Goal: Navigation & Orientation: Find specific page/section

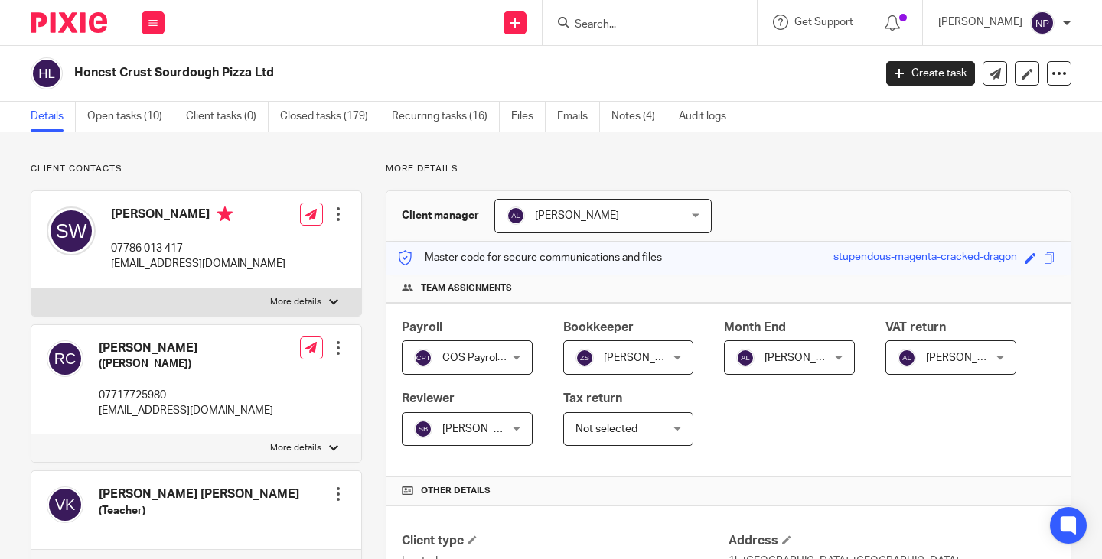
click at [609, 27] on input "Search" at bounding box center [642, 25] width 138 height 14
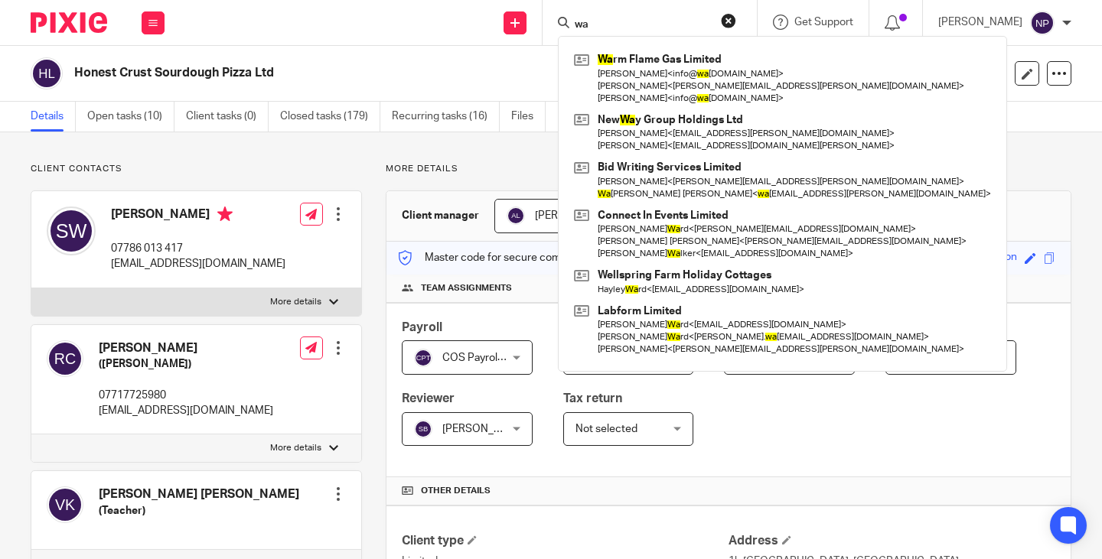
type input "w"
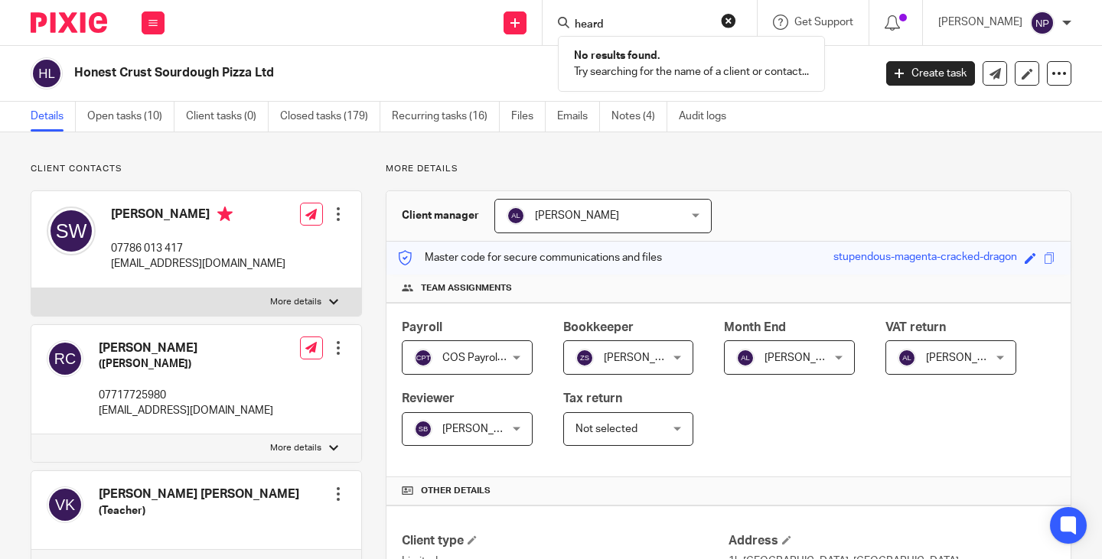
type input "heard"
click at [736, 23] on button "reset" at bounding box center [728, 20] width 15 height 15
click at [618, 18] on input "Search" at bounding box center [642, 25] width 138 height 14
type input "sparkle"
click at [736, 19] on button "reset" at bounding box center [728, 20] width 15 height 15
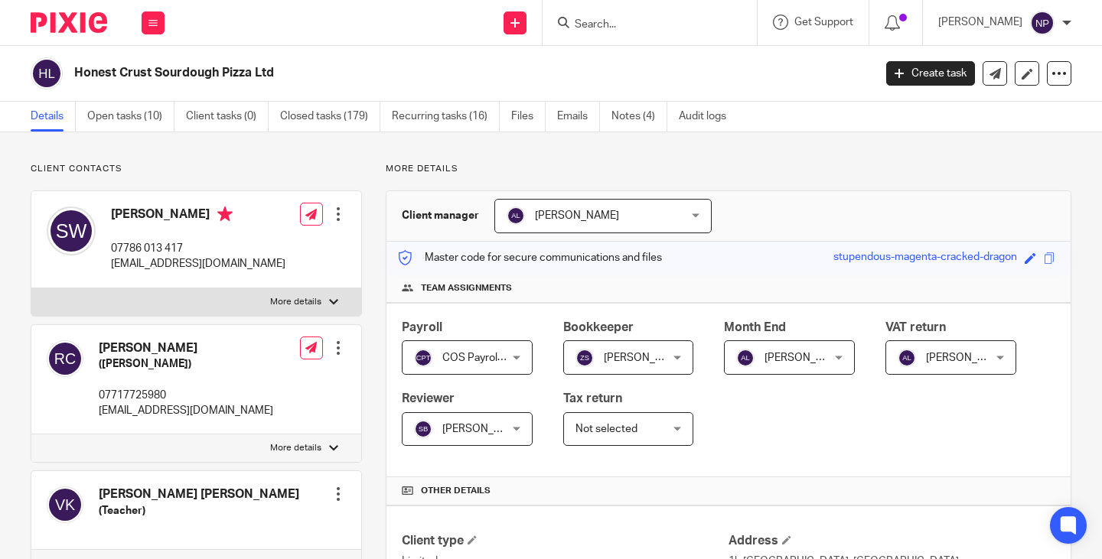
click at [606, 21] on input "Search" at bounding box center [642, 25] width 138 height 14
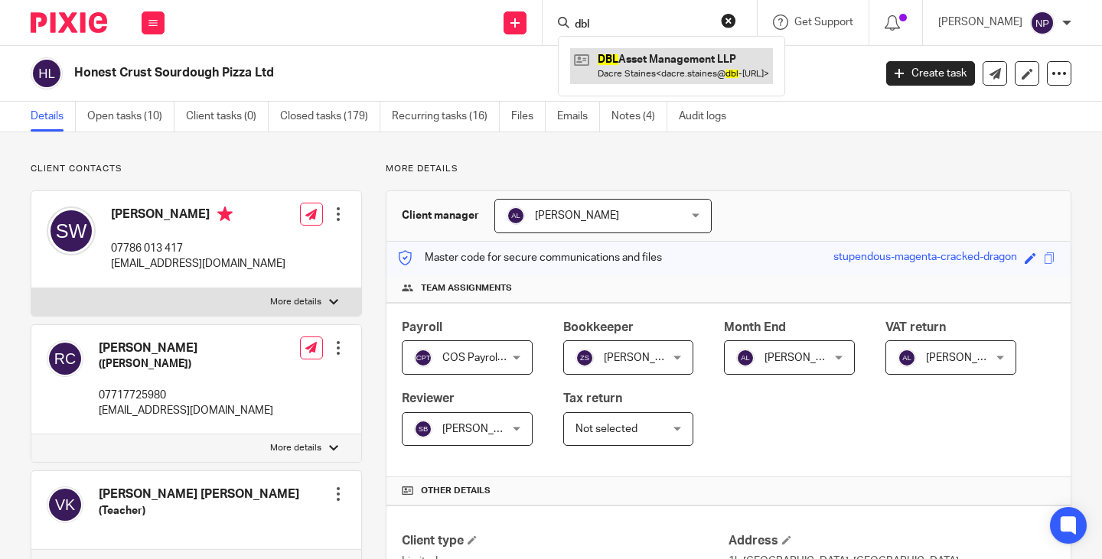
type input "dbl"
click at [669, 61] on link at bounding box center [671, 65] width 203 height 35
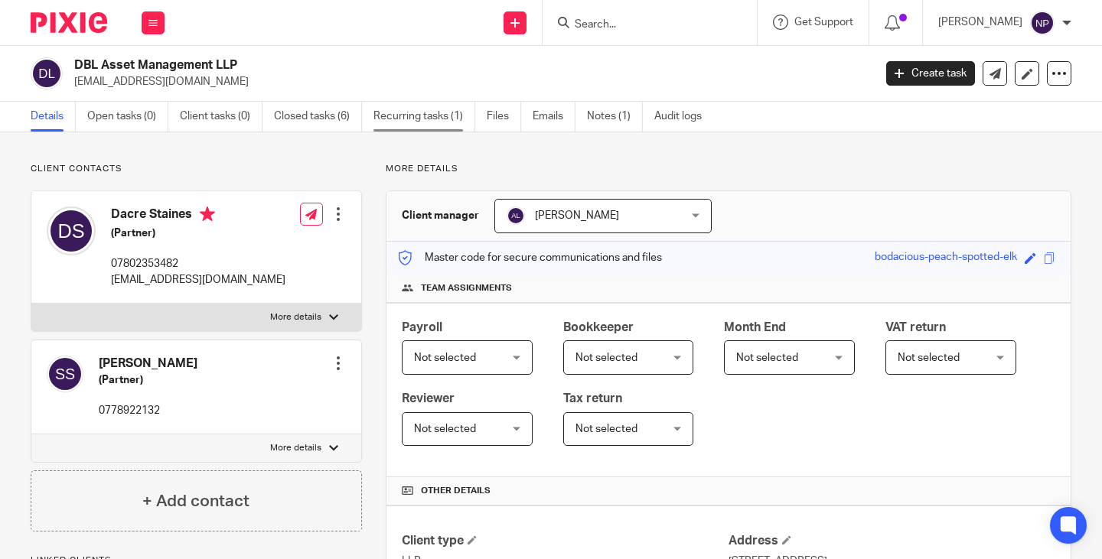
click at [431, 119] on link "Recurring tasks (1)" at bounding box center [424, 117] width 102 height 30
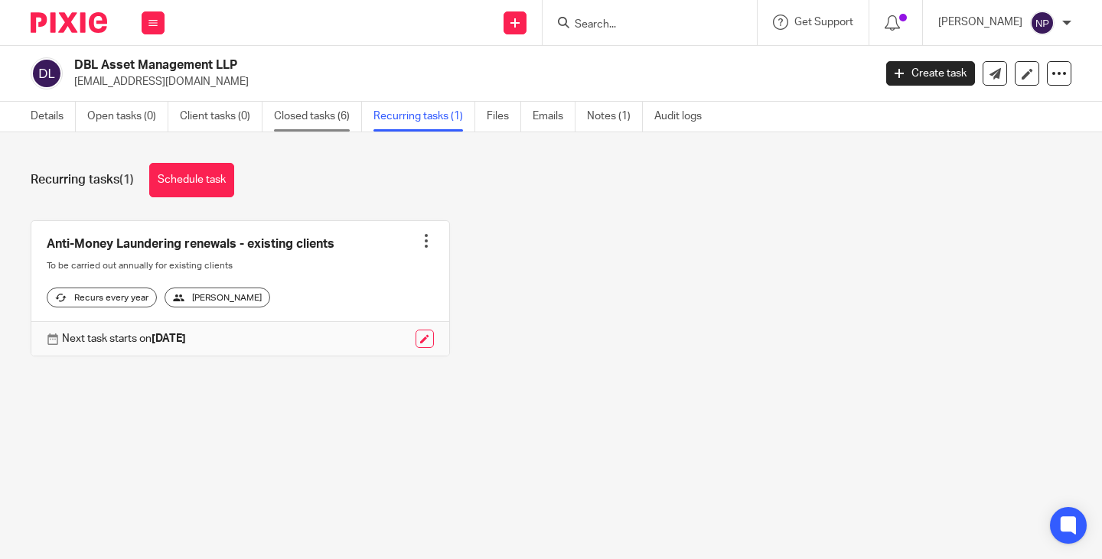
click at [317, 116] on link "Closed tasks (6)" at bounding box center [318, 117] width 88 height 30
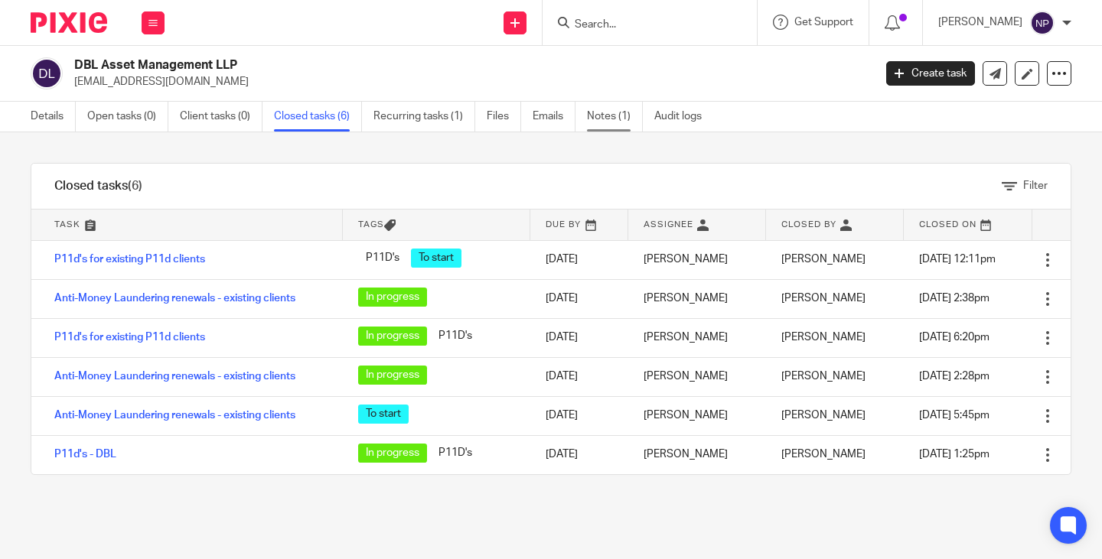
click at [601, 118] on link "Notes (1)" at bounding box center [615, 117] width 56 height 30
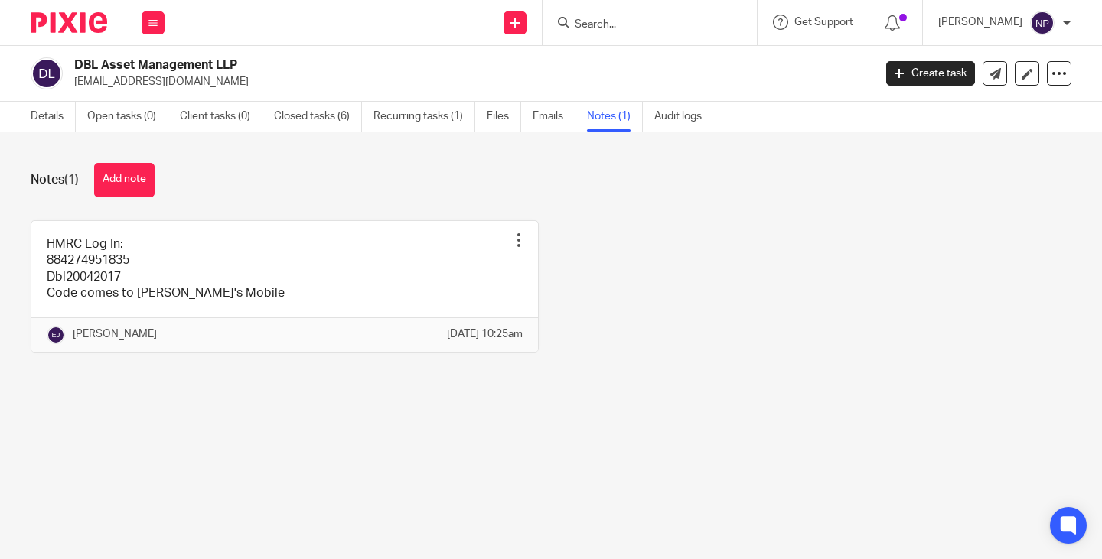
click at [700, 284] on div "HMRC Log In: 884274951835 Dbl20042017 Code comes to Ann's Mobile Pin note Edit …" at bounding box center [539, 297] width 1064 height 155
click at [42, 114] on link "Details" at bounding box center [53, 117] width 45 height 30
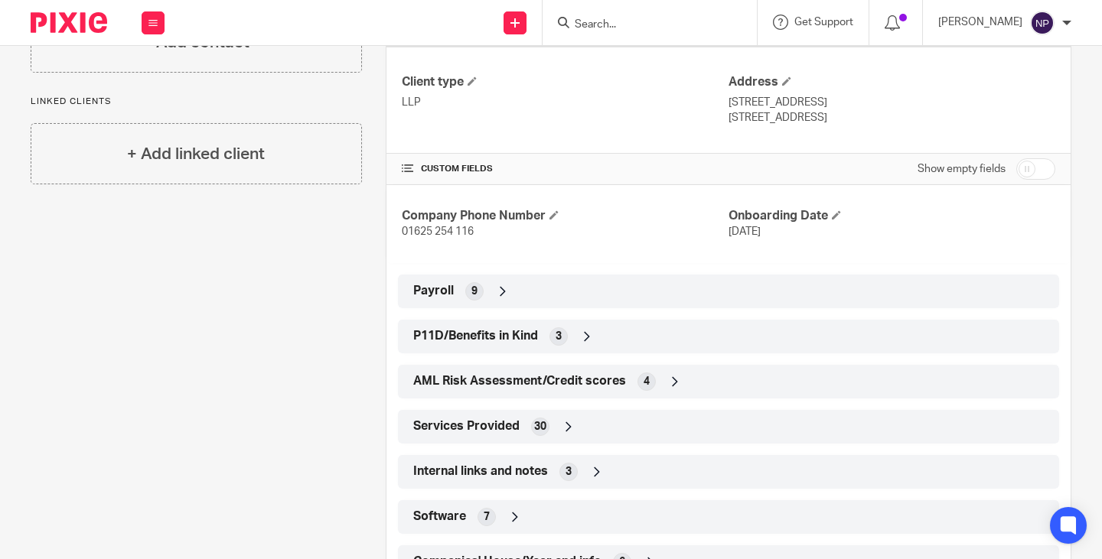
scroll to position [522, 0]
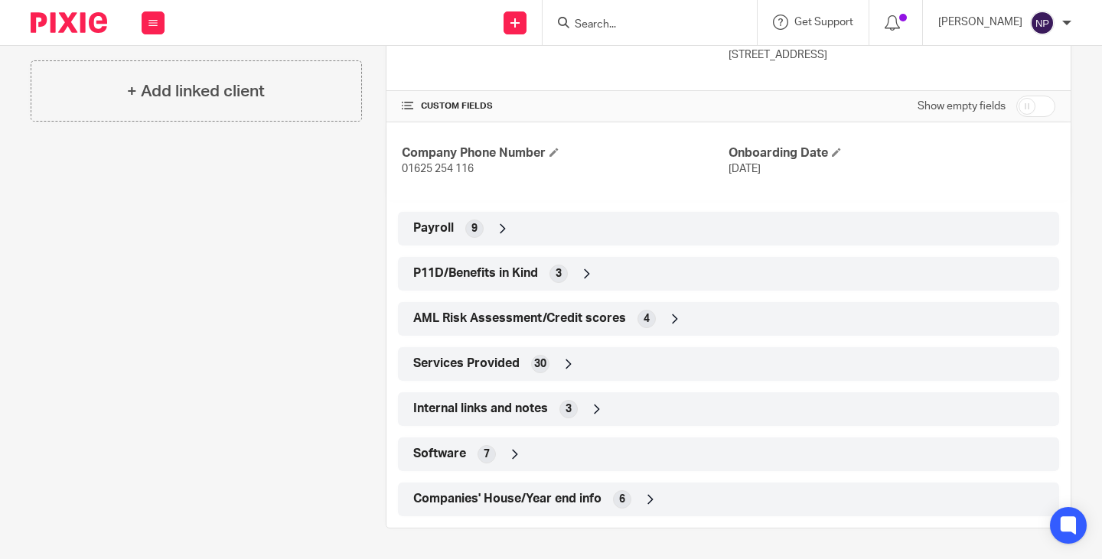
click at [490, 363] on span "Services Provided" at bounding box center [466, 364] width 106 height 16
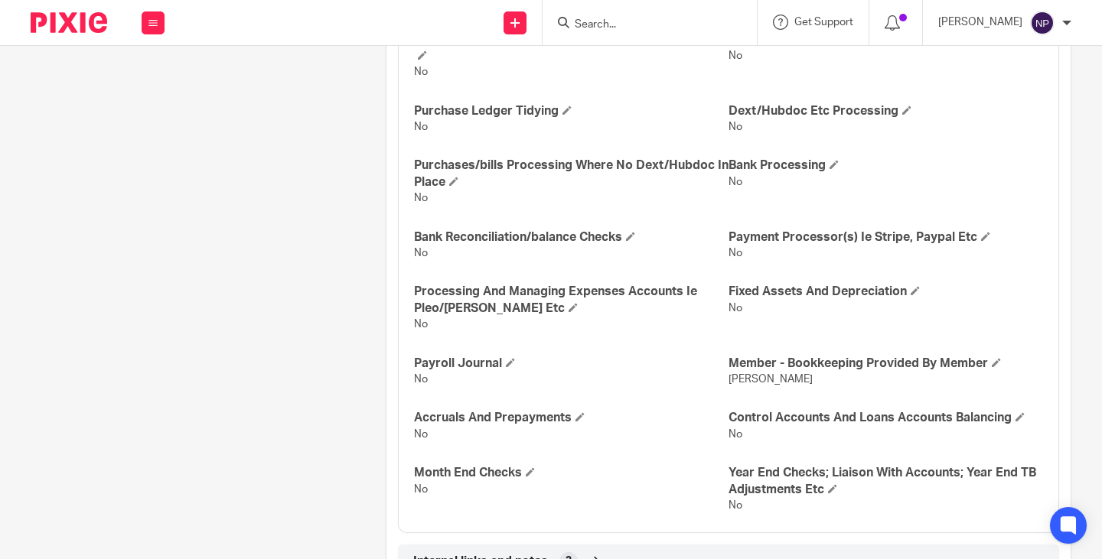
scroll to position [1427, 0]
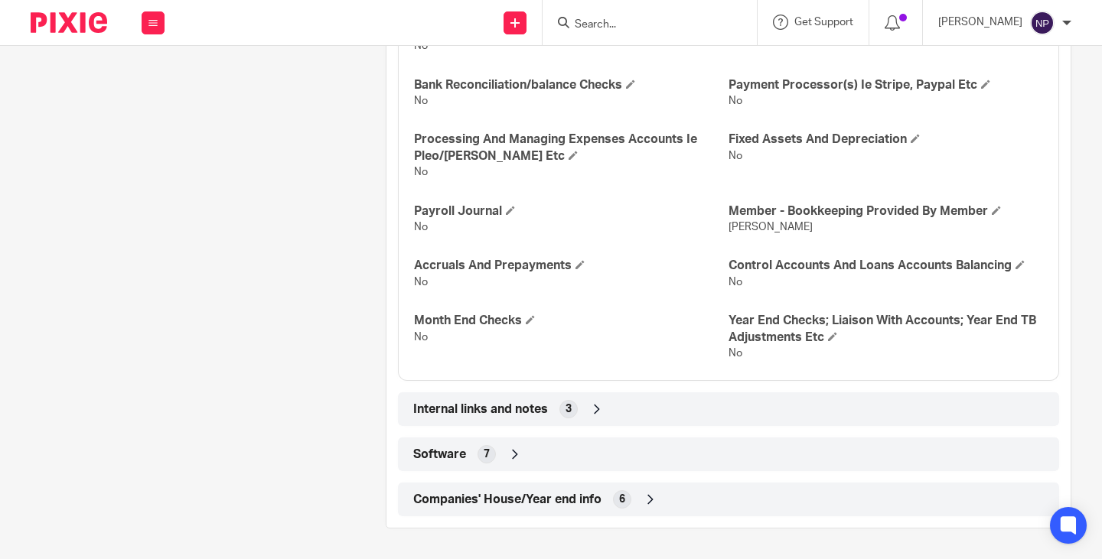
click at [531, 447] on div "Software 7" at bounding box center [728, 454] width 638 height 26
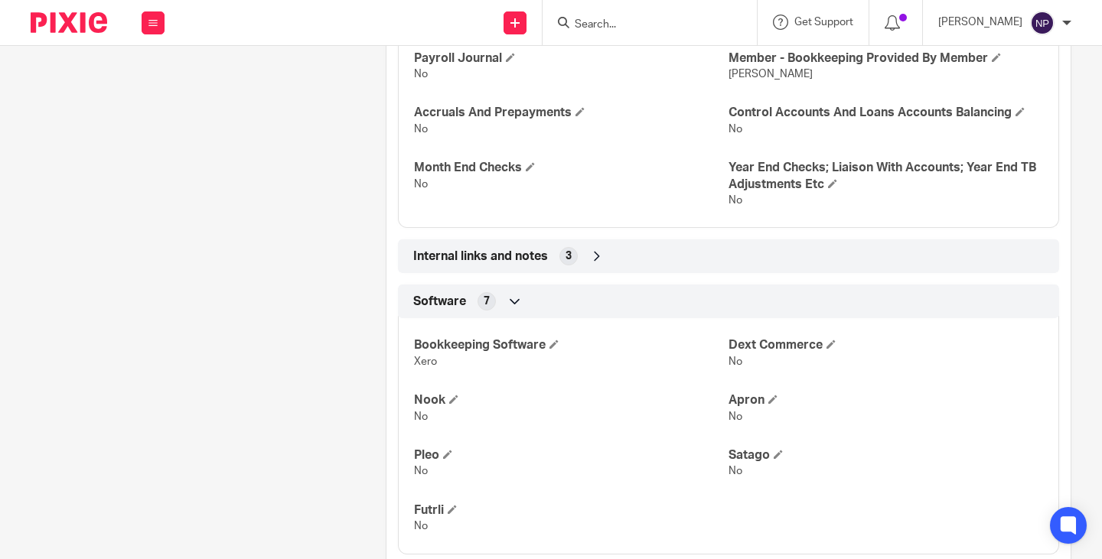
scroll to position [1580, 0]
click at [508, 257] on span "Internal links and notes" at bounding box center [480, 256] width 135 height 16
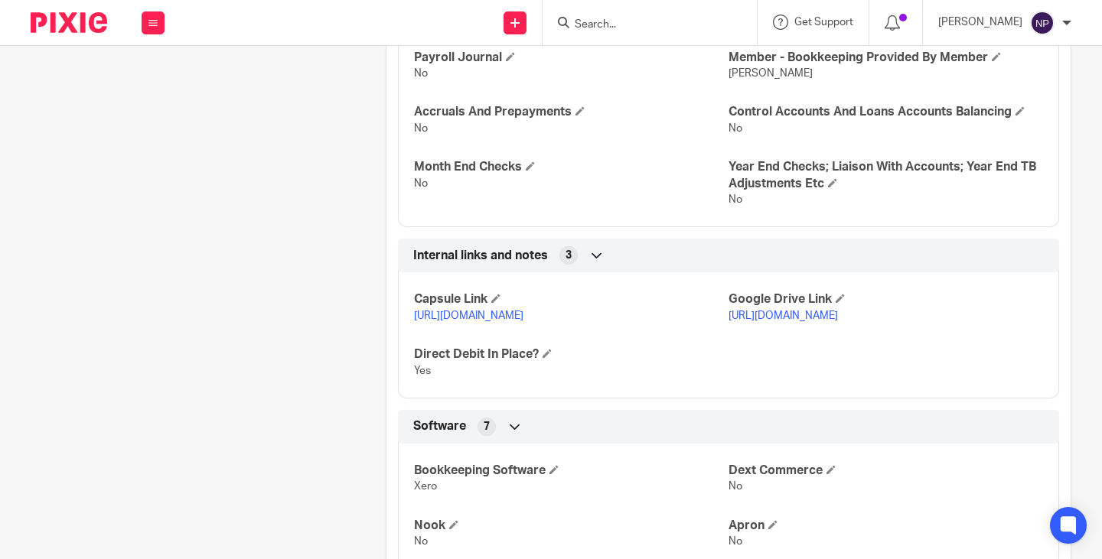
click at [793, 314] on link "[URL][DOMAIN_NAME]" at bounding box center [782, 316] width 109 height 11
click at [630, 22] on input "Search" at bounding box center [642, 25] width 138 height 14
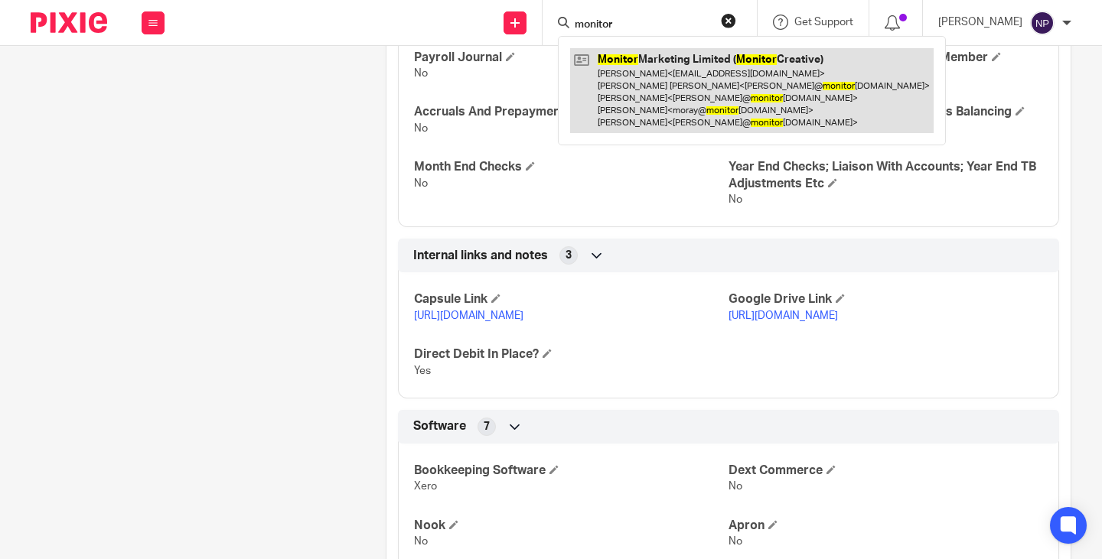
type input "monitor"
click at [706, 86] on link at bounding box center [751, 90] width 363 height 85
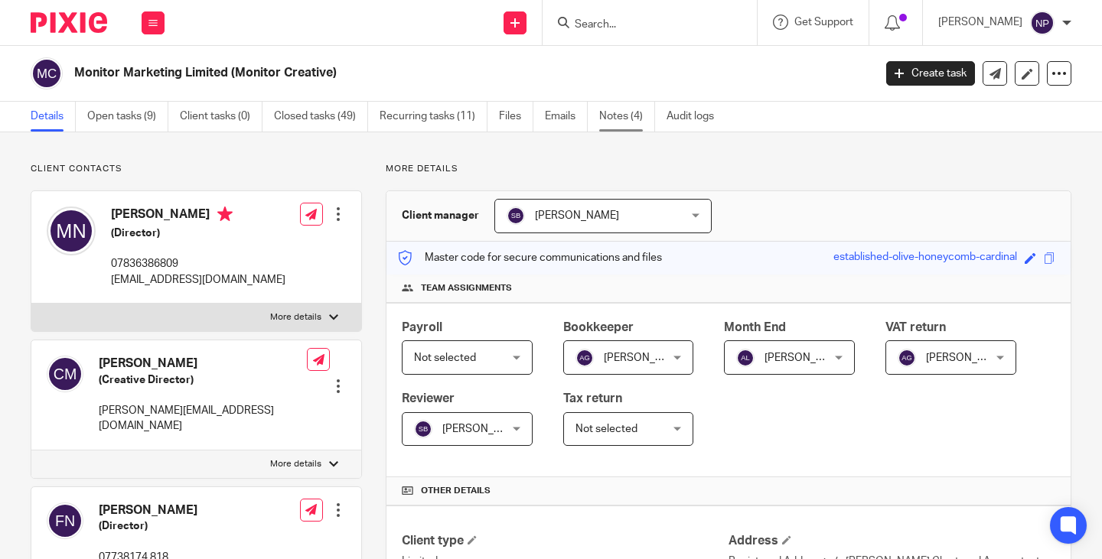
click at [621, 114] on link "Notes (4)" at bounding box center [627, 117] width 56 height 30
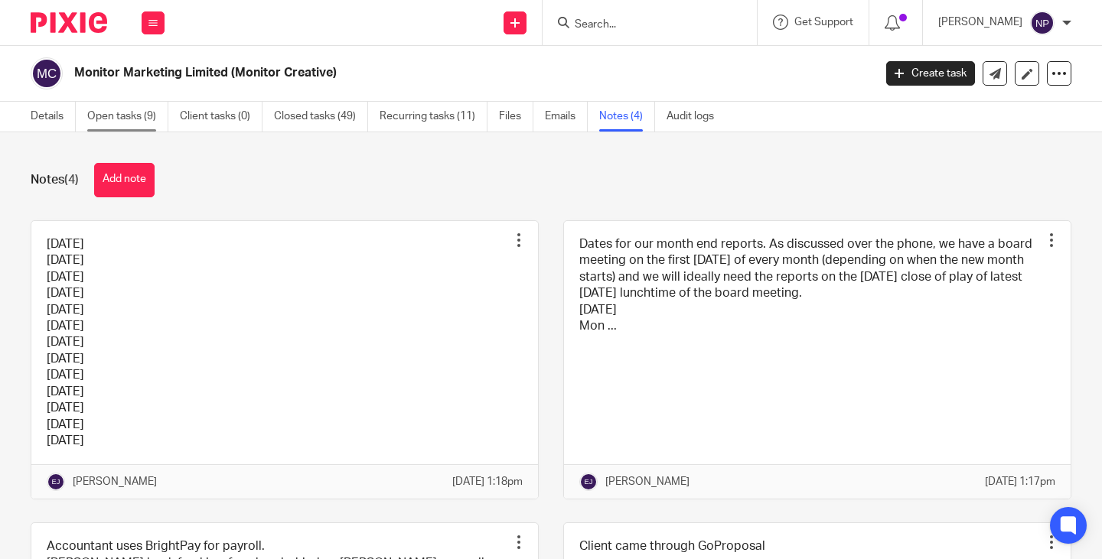
click at [106, 116] on link "Open tasks (9)" at bounding box center [127, 117] width 81 height 30
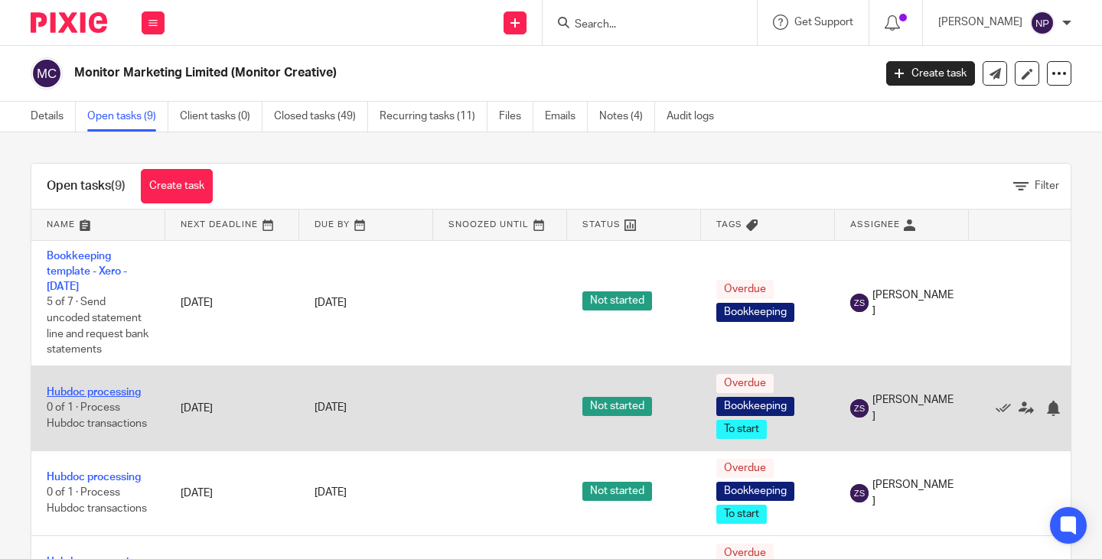
click at [83, 394] on link "Hubdoc processing" at bounding box center [94, 392] width 94 height 11
